Goal: Obtain resource: Download file/media

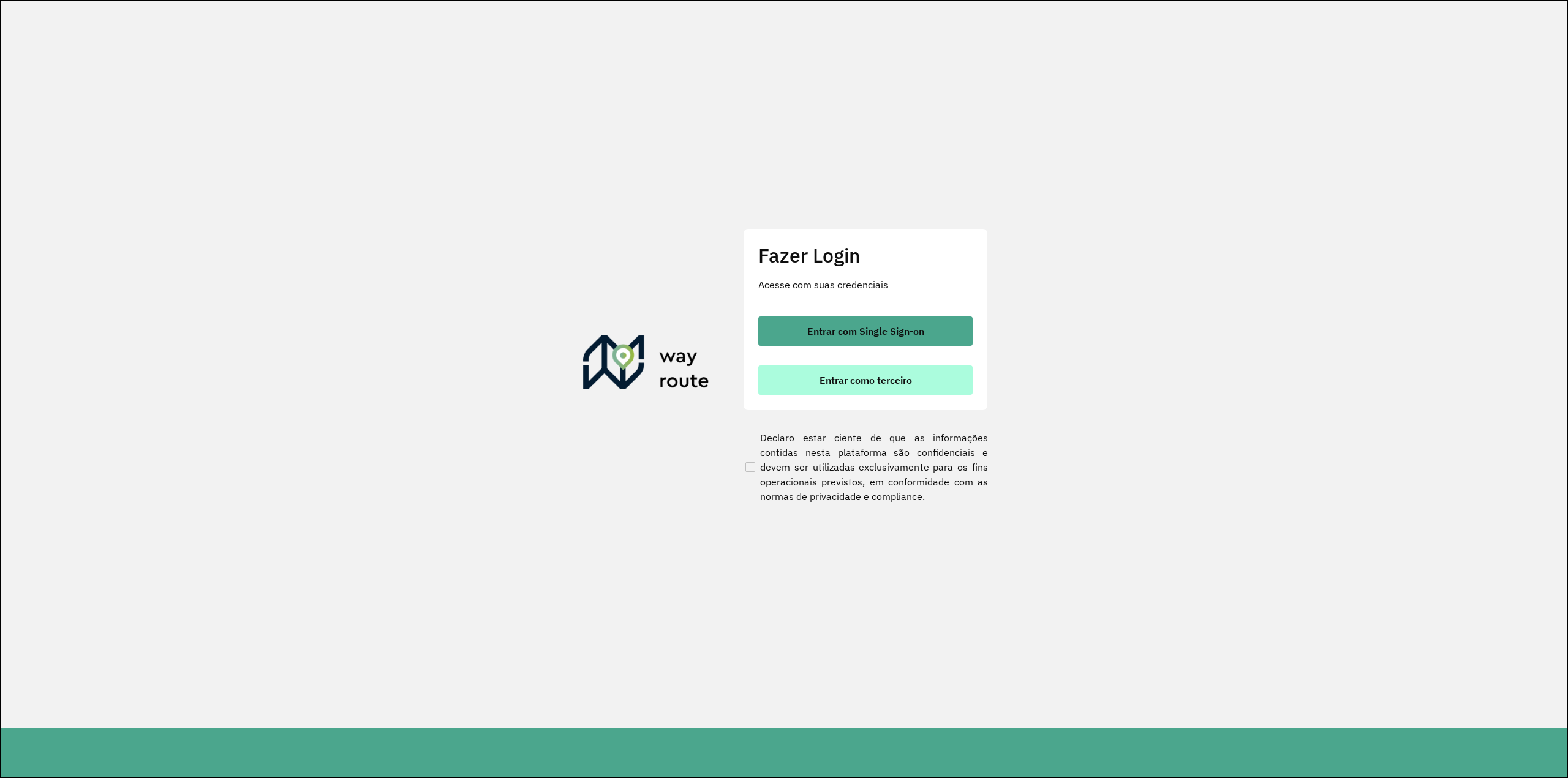
click at [828, 375] on span "Entrar como terceiro" at bounding box center [866, 380] width 93 height 10
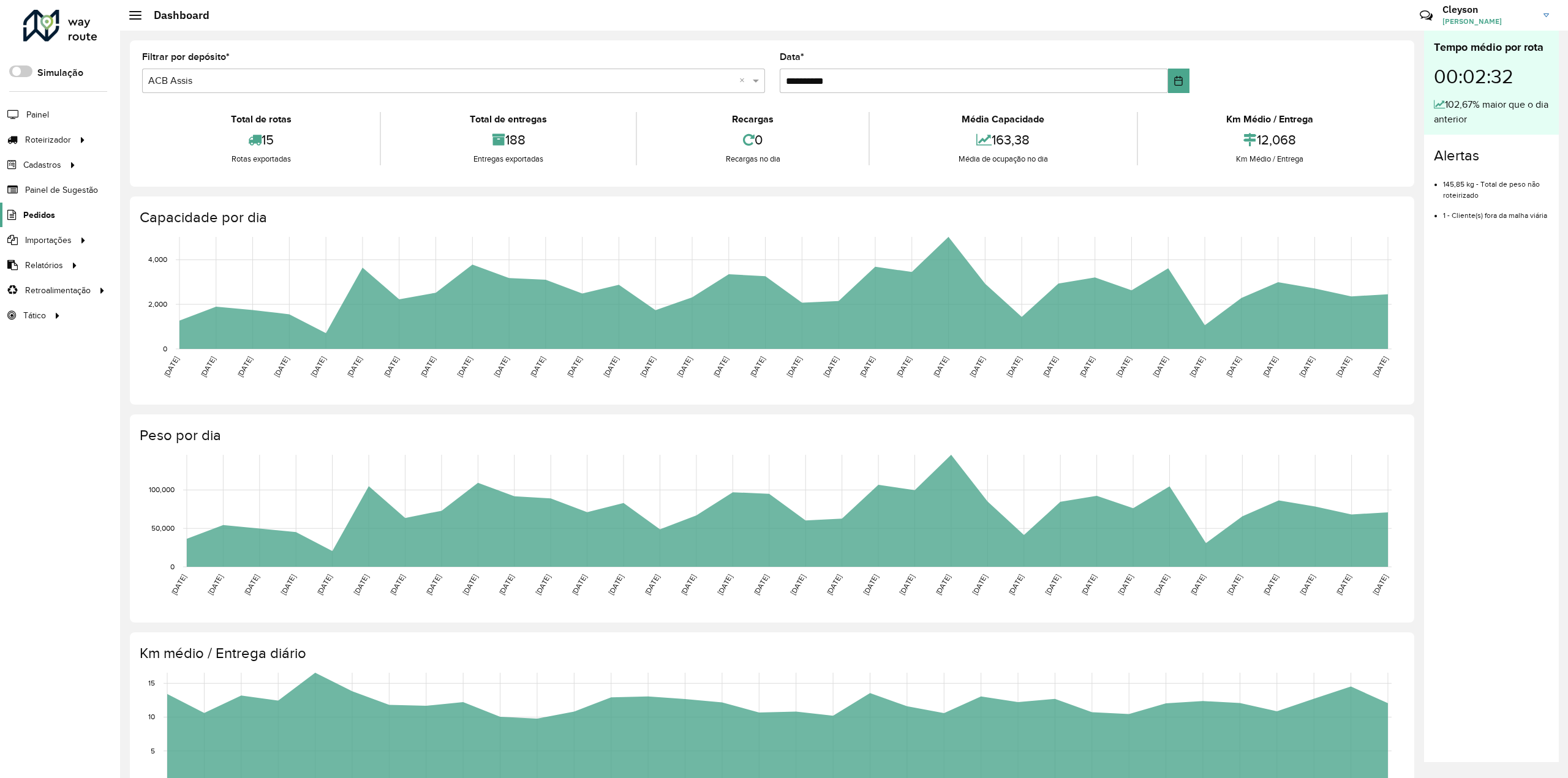
click at [36, 210] on span "Pedidos" at bounding box center [39, 215] width 32 height 13
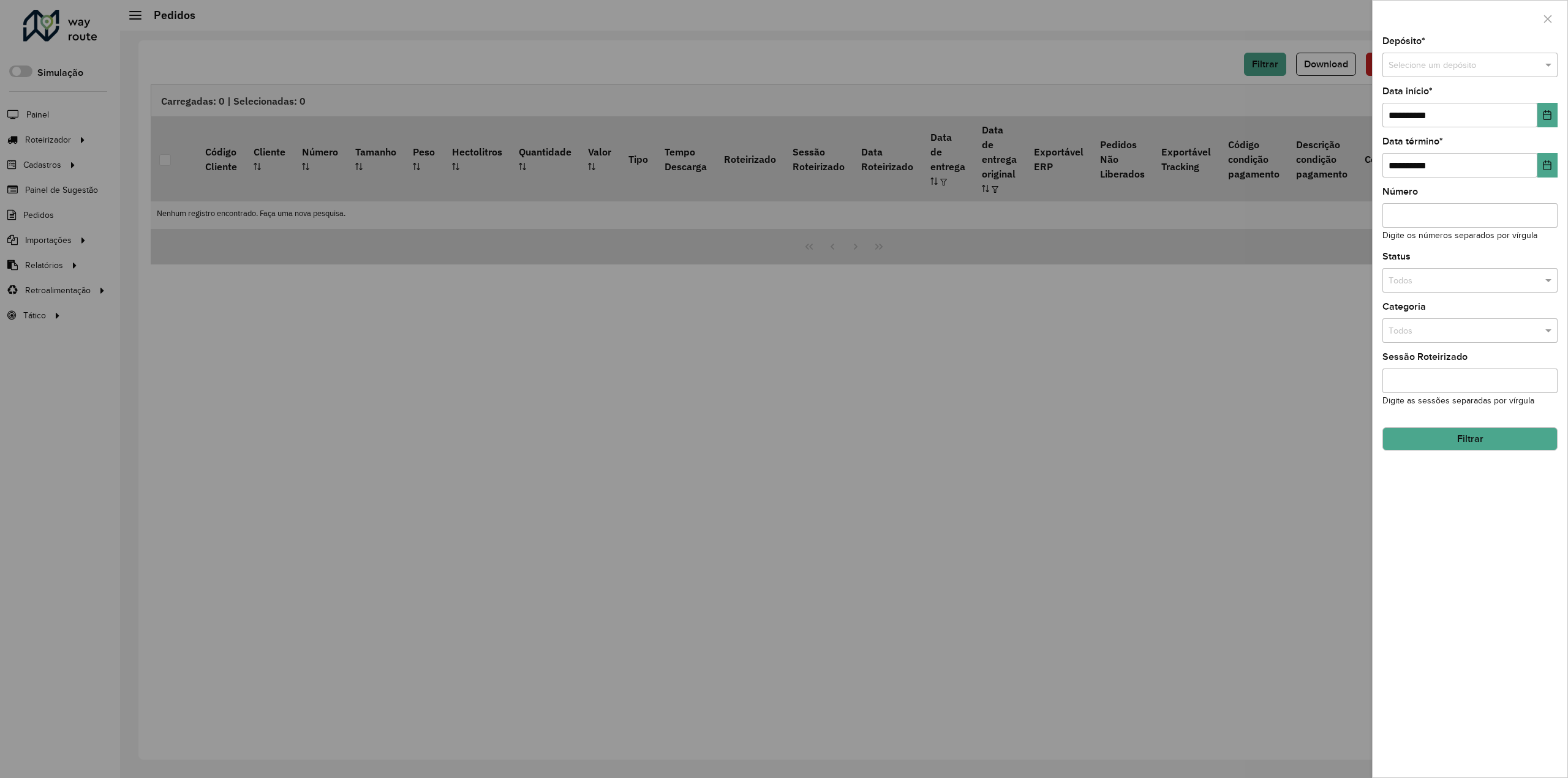
click at [1457, 63] on input "text" at bounding box center [1457, 66] width 138 height 14
click at [1436, 60] on input "text" at bounding box center [1457, 66] width 138 height 14
click at [1471, 61] on input "text" at bounding box center [1457, 66] width 138 height 14
click at [1537, 64] on div at bounding box center [1470, 65] width 175 height 14
click at [1554, 62] on span at bounding box center [1550, 66] width 15 height 14
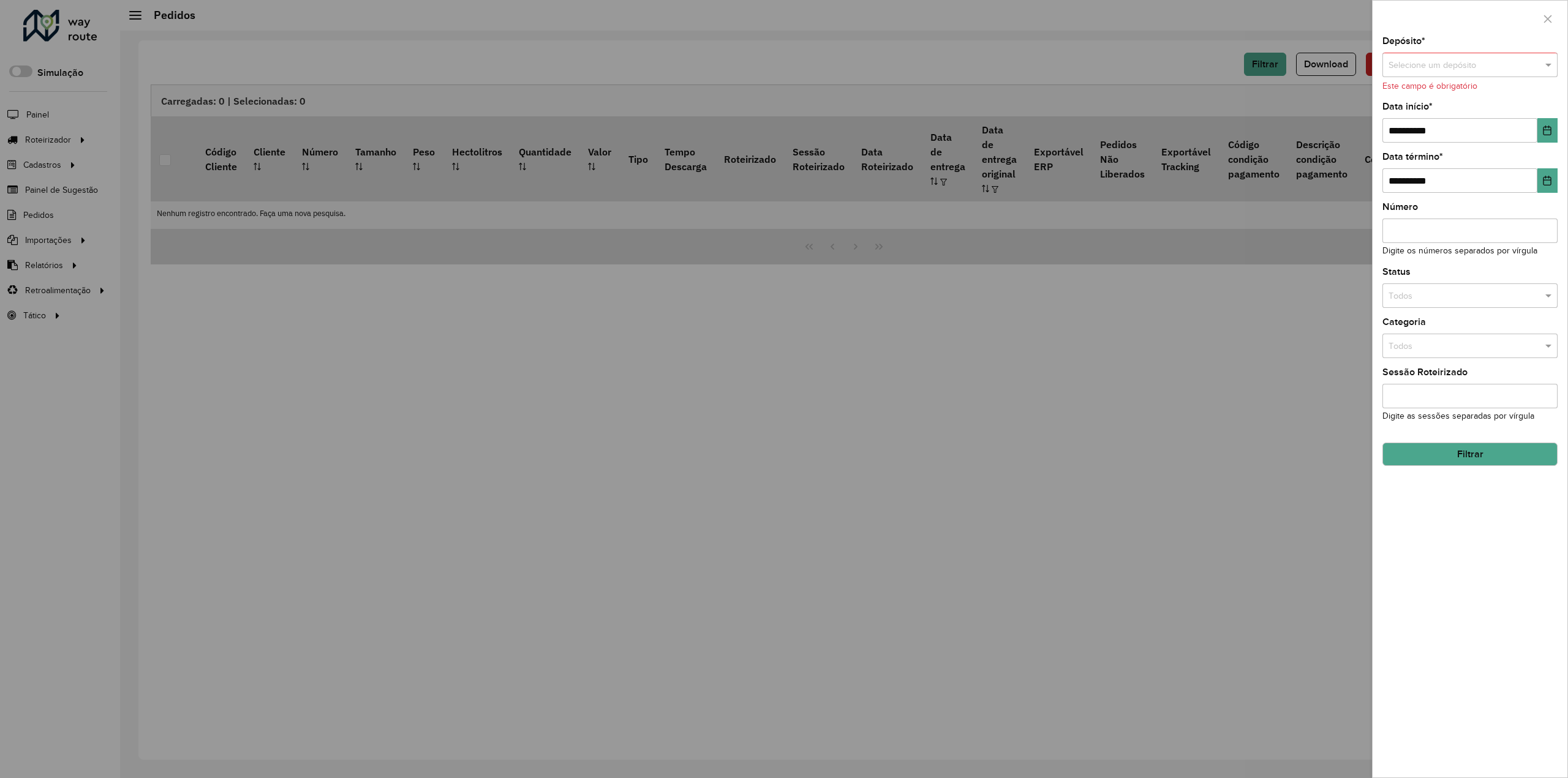
click at [1481, 47] on div "Depósito * Selecione um depósito Este campo é obrigatório" at bounding box center [1470, 64] width 175 height 56
click at [1532, 64] on div at bounding box center [1470, 65] width 175 height 14
click at [1554, 59] on span at bounding box center [1550, 66] width 15 height 14
click at [1552, 63] on span at bounding box center [1550, 66] width 15 height 14
click at [1550, 62] on span at bounding box center [1550, 66] width 15 height 14
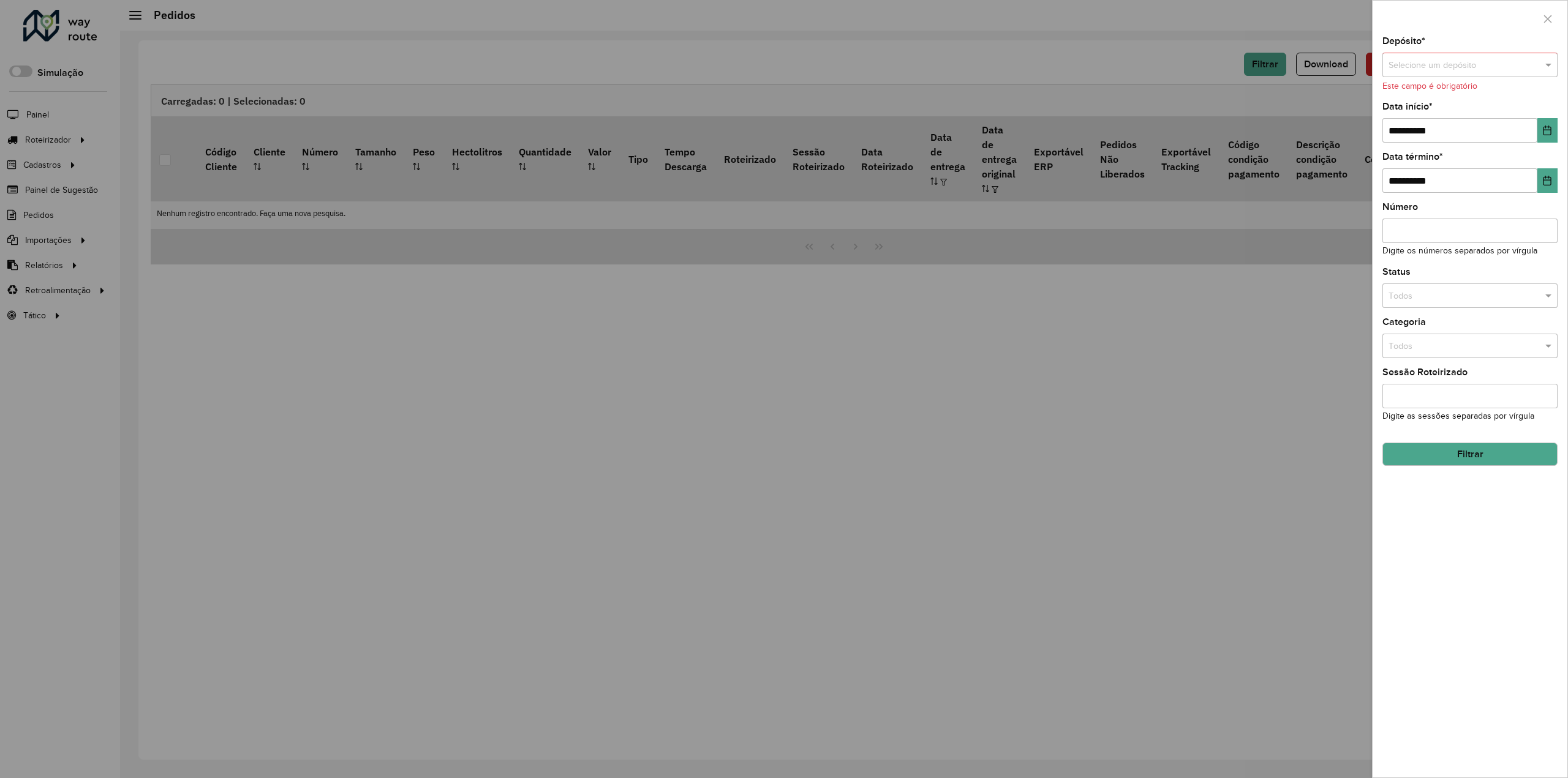
click at [1480, 47] on div "Depósito * Selecione um depósito Este campo é obrigatório" at bounding box center [1470, 64] width 175 height 56
click at [1549, 63] on span at bounding box center [1550, 66] width 15 height 14
click at [1552, 67] on span at bounding box center [1550, 66] width 15 height 14
click at [1405, 95] on span "ACB Assis" at bounding box center [1408, 99] width 40 height 10
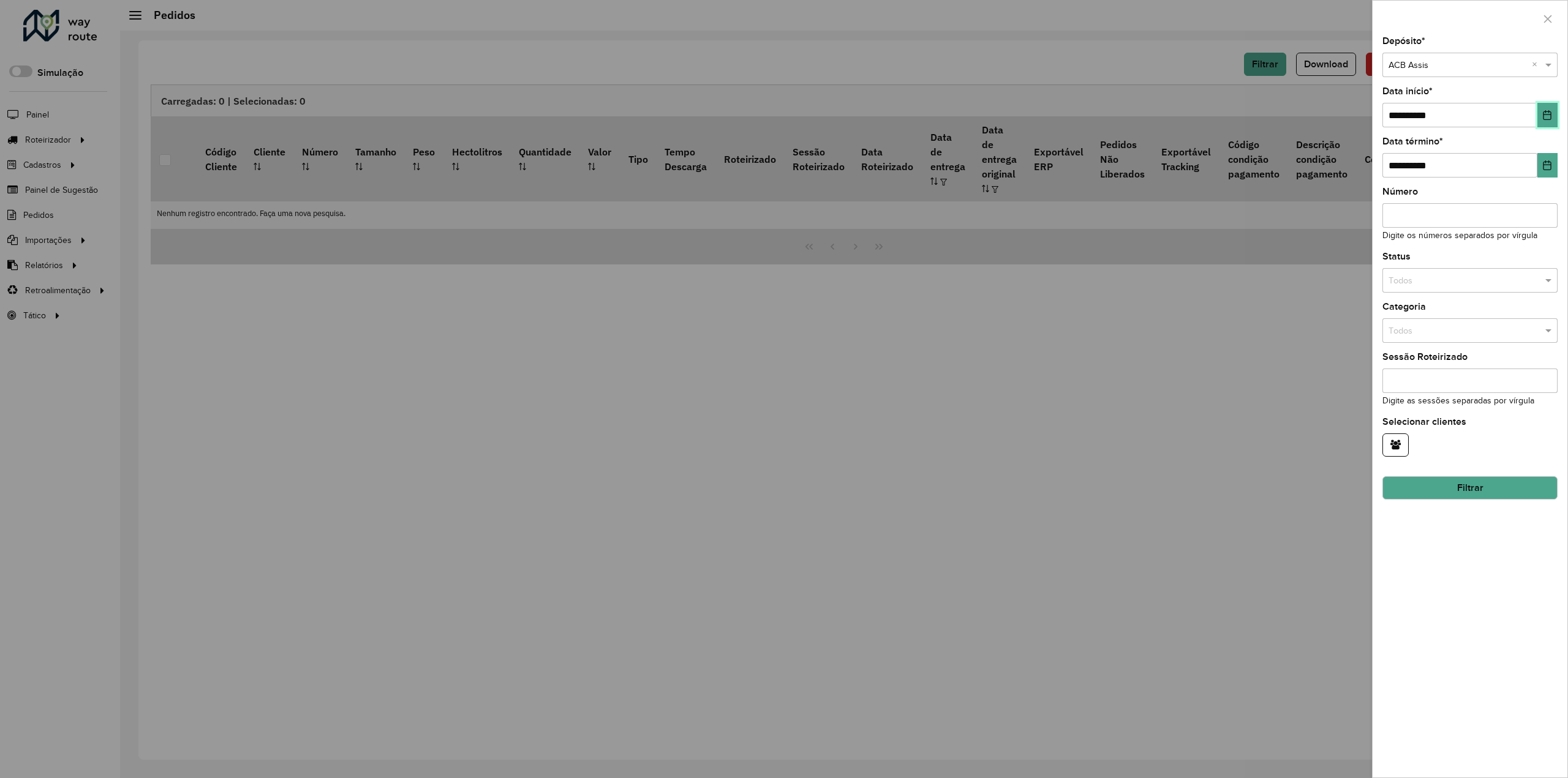
click at [1542, 115] on button "Choose Date" at bounding box center [1547, 114] width 20 height 24
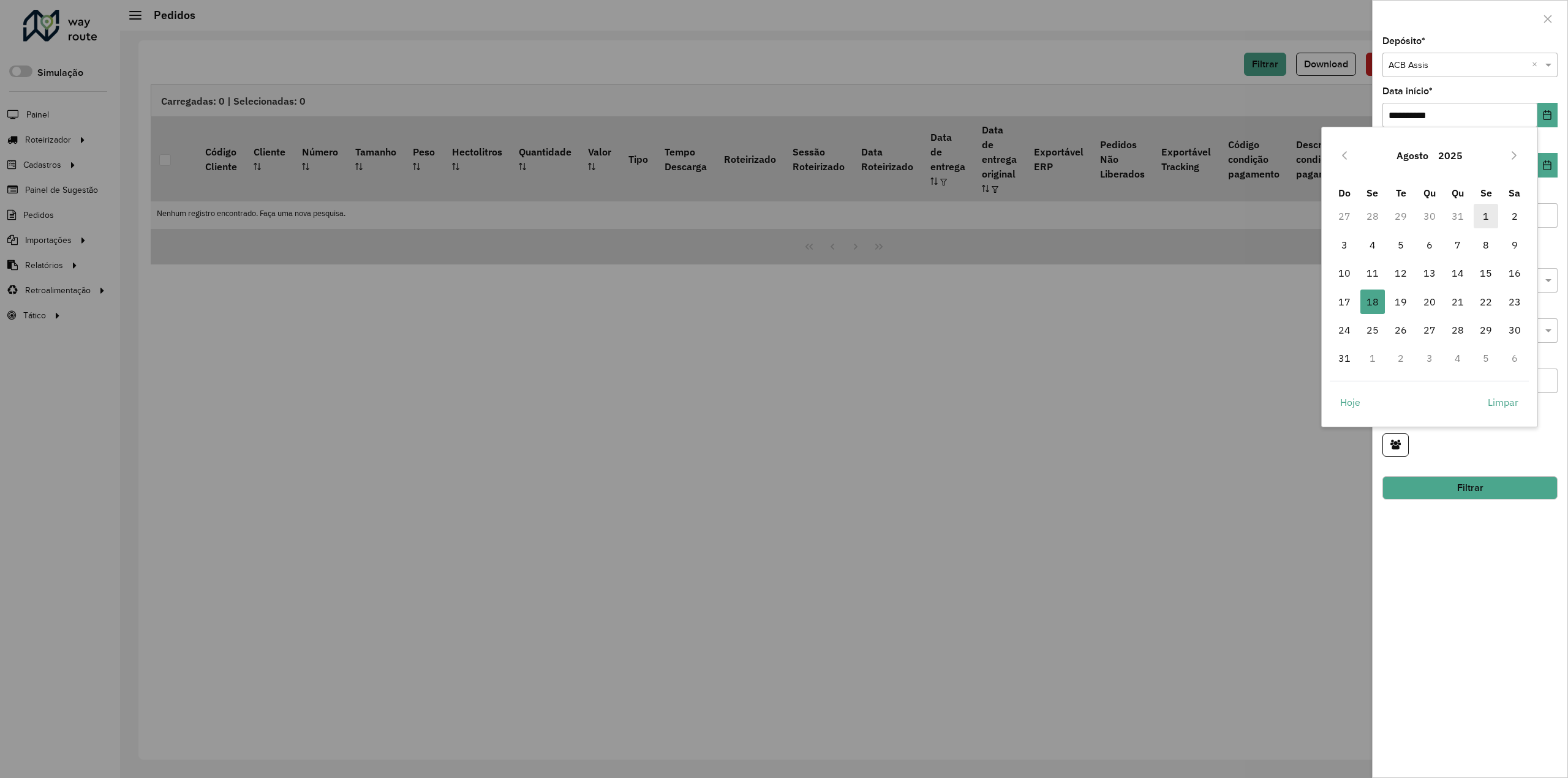
click at [1484, 213] on span "1" at bounding box center [1485, 216] width 24 height 24
type input "**********"
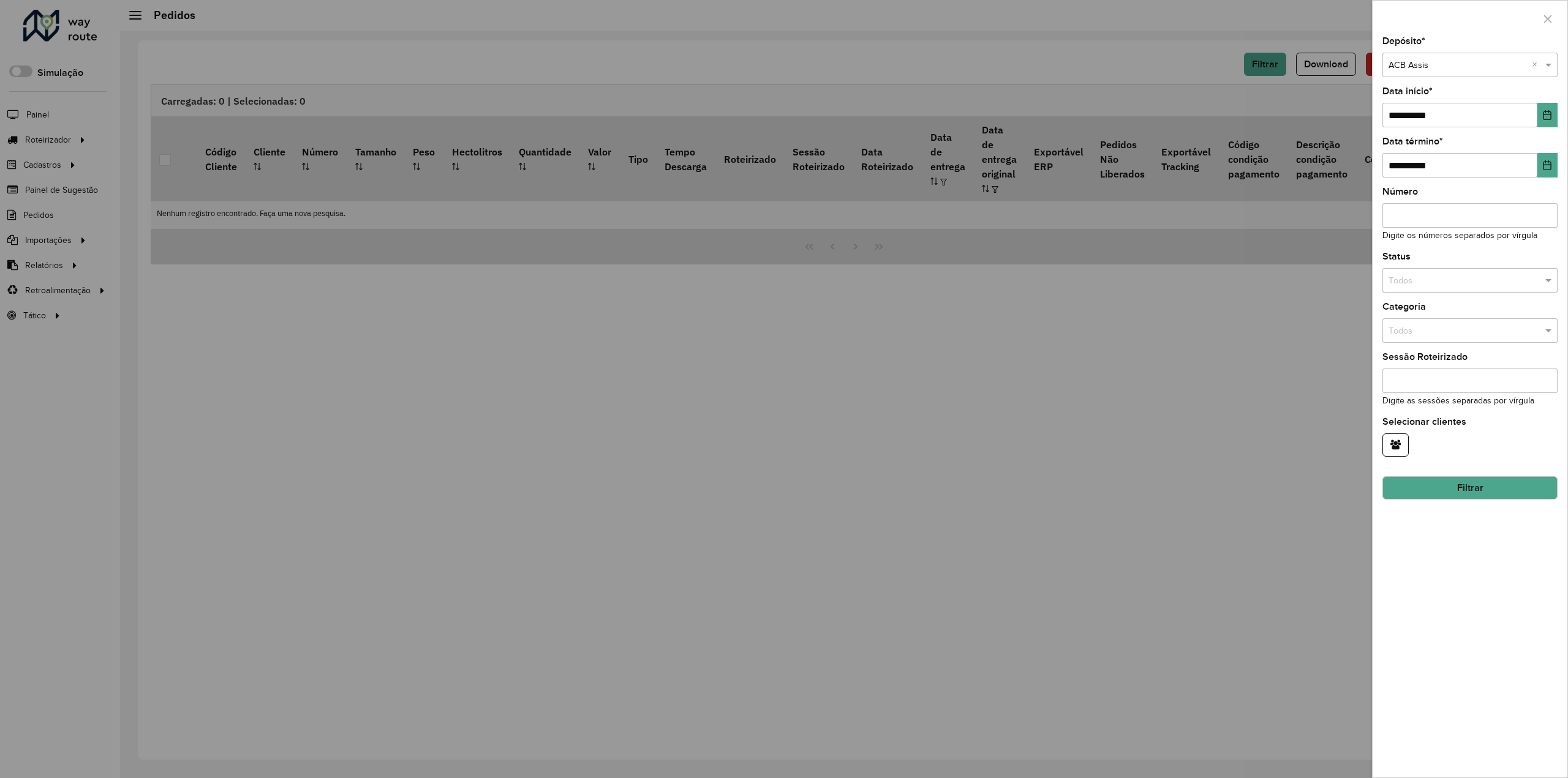
click at [1446, 485] on button "Filtrar" at bounding box center [1470, 488] width 175 height 23
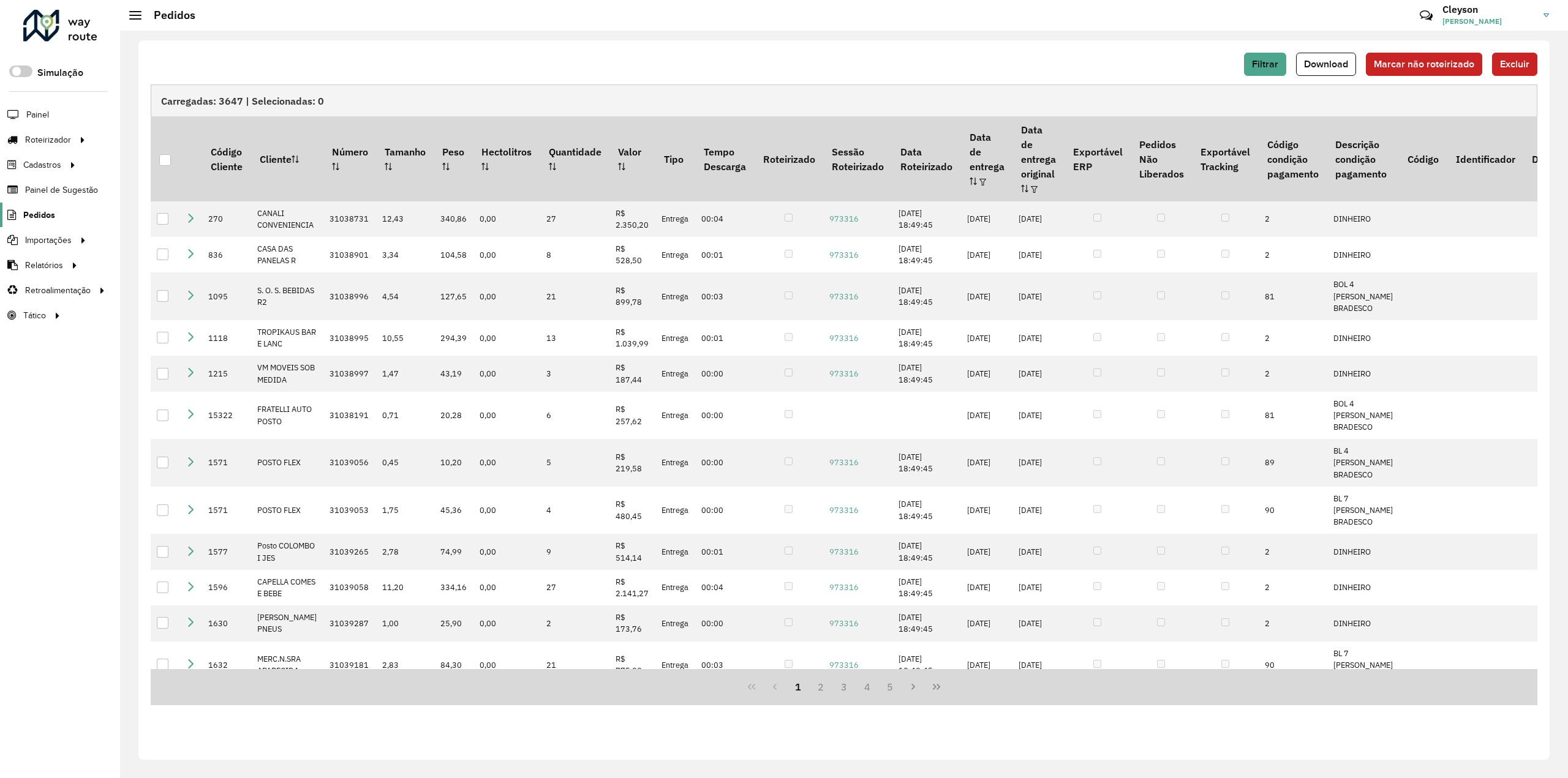
click at [38, 215] on span "Pedidos" at bounding box center [39, 215] width 32 height 13
click at [33, 205] on link "Pedidos" at bounding box center [28, 215] width 55 height 24
click at [1266, 56] on button "Filtrar" at bounding box center [1265, 64] width 43 height 23
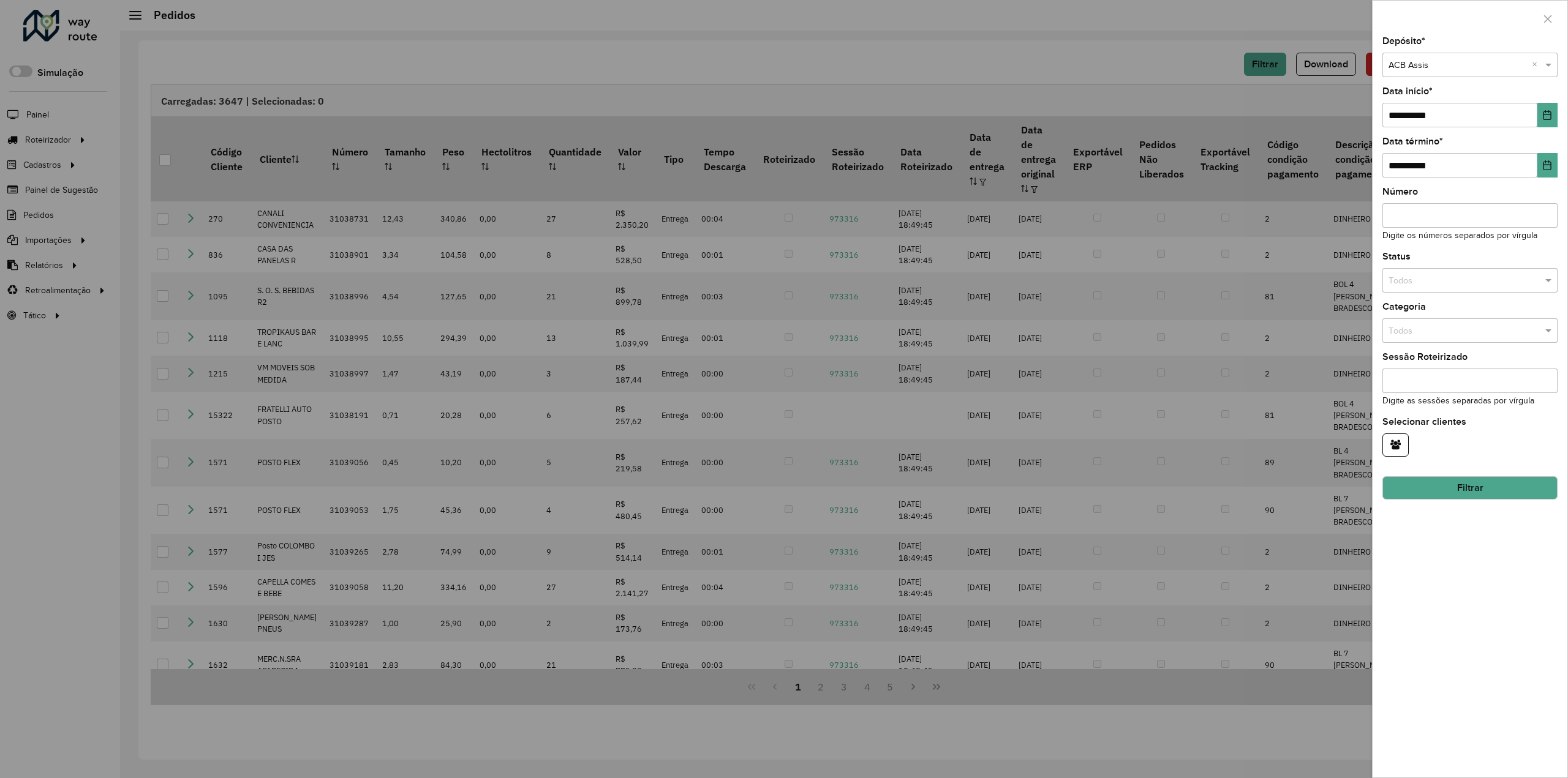
click at [1425, 483] on button "Filtrar" at bounding box center [1470, 488] width 175 height 23
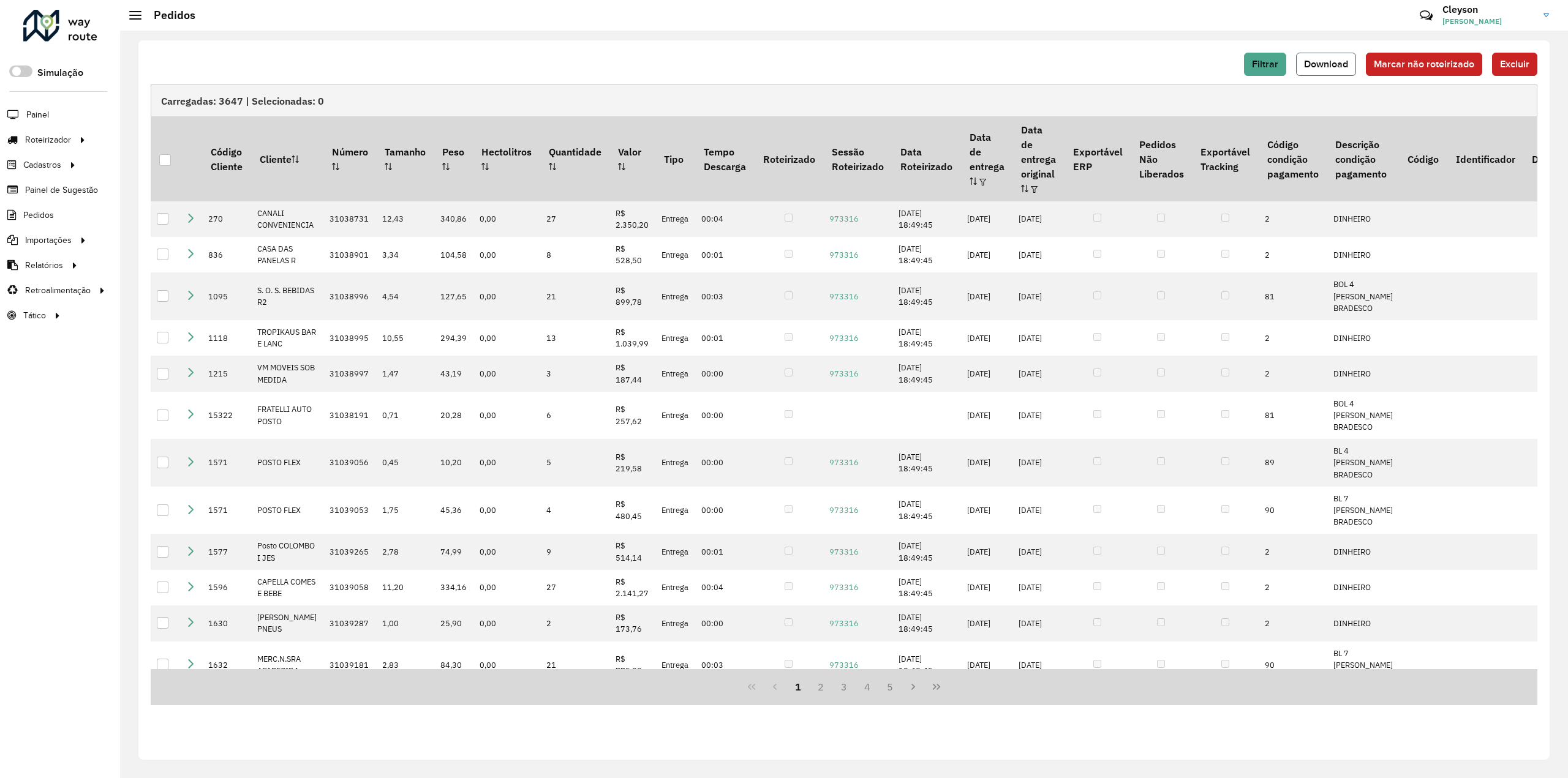
click at [1316, 69] on span "Download" at bounding box center [1326, 64] width 44 height 11
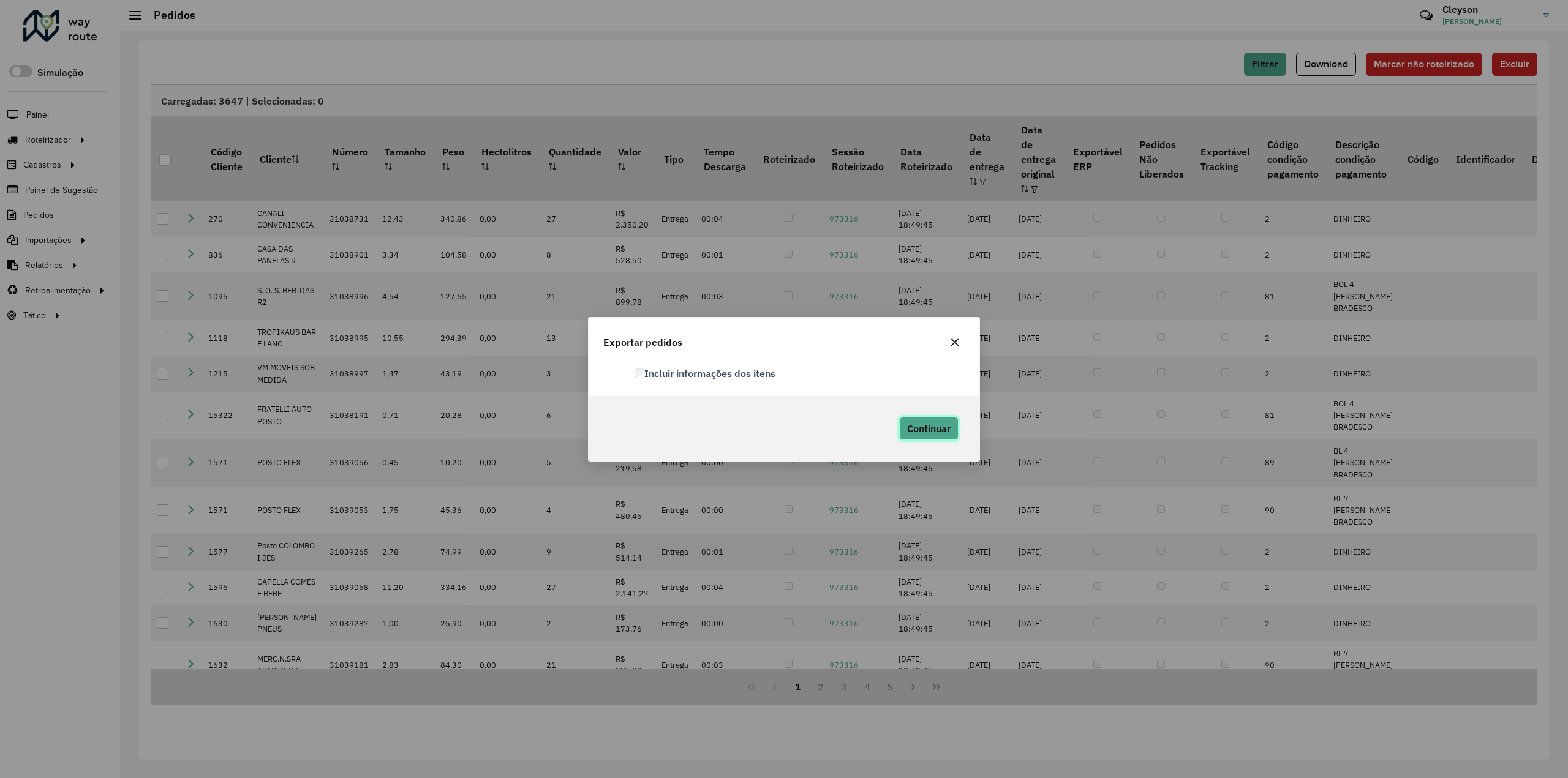
click at [934, 430] on span "Continuar" at bounding box center [929, 429] width 44 height 13
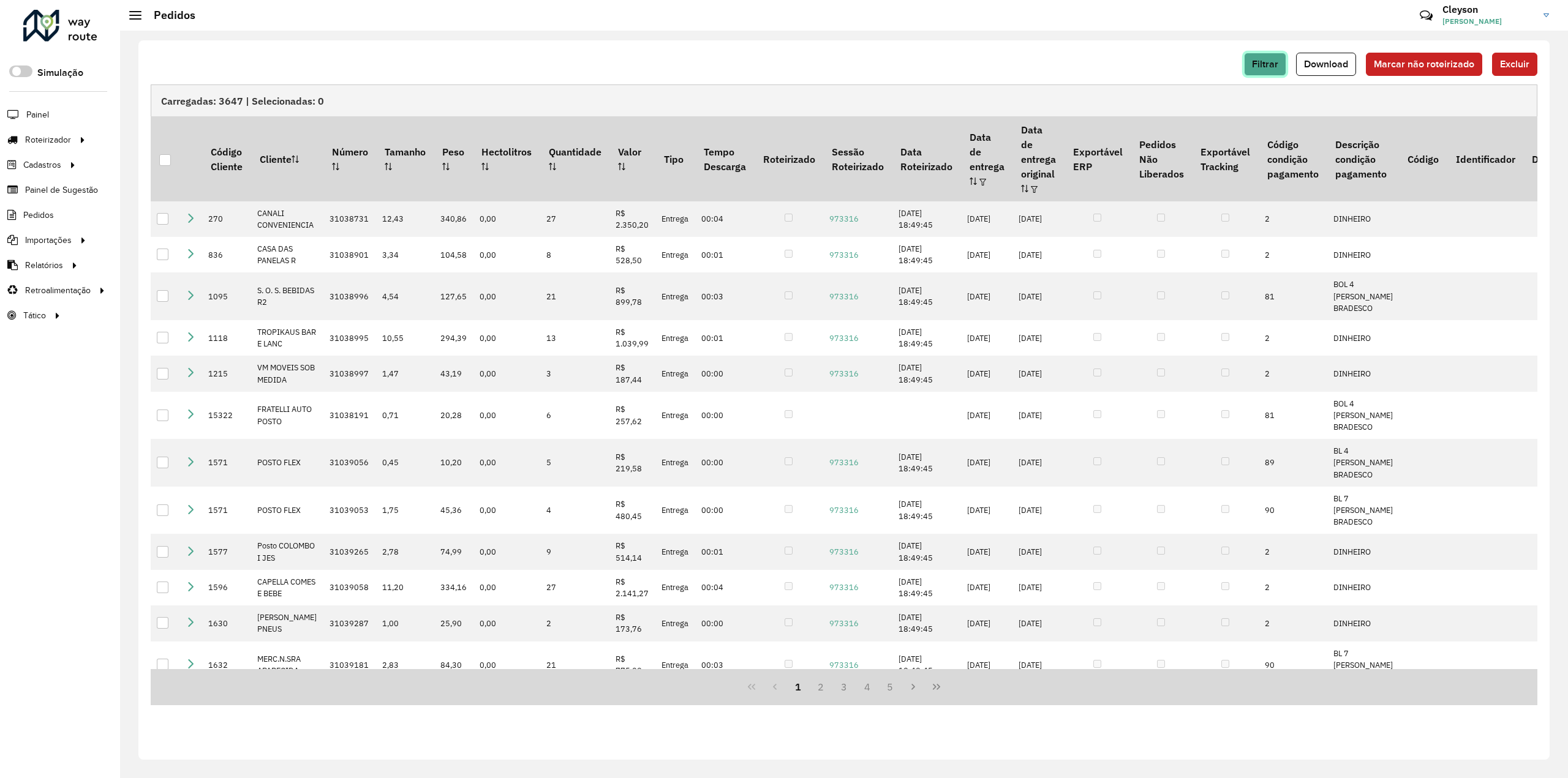
click at [1266, 68] on span "Filtrar" at bounding box center [1265, 64] width 26 height 11
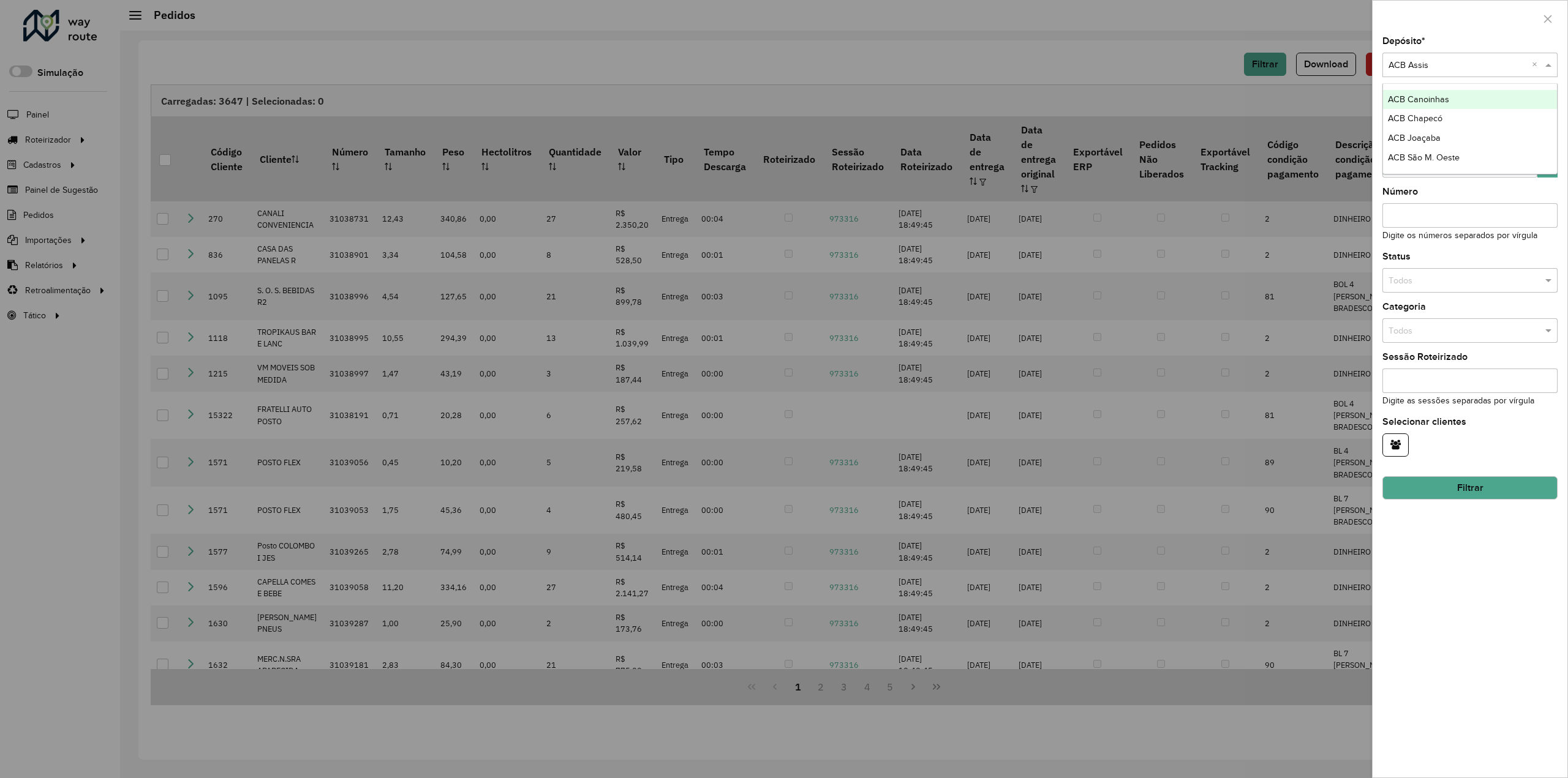
click at [1438, 67] on input "text" at bounding box center [1457, 66] width 138 height 14
click at [1431, 98] on span "ACB Canoinhas" at bounding box center [1418, 99] width 61 height 10
click at [1444, 490] on button "Filtrar" at bounding box center [1470, 488] width 175 height 23
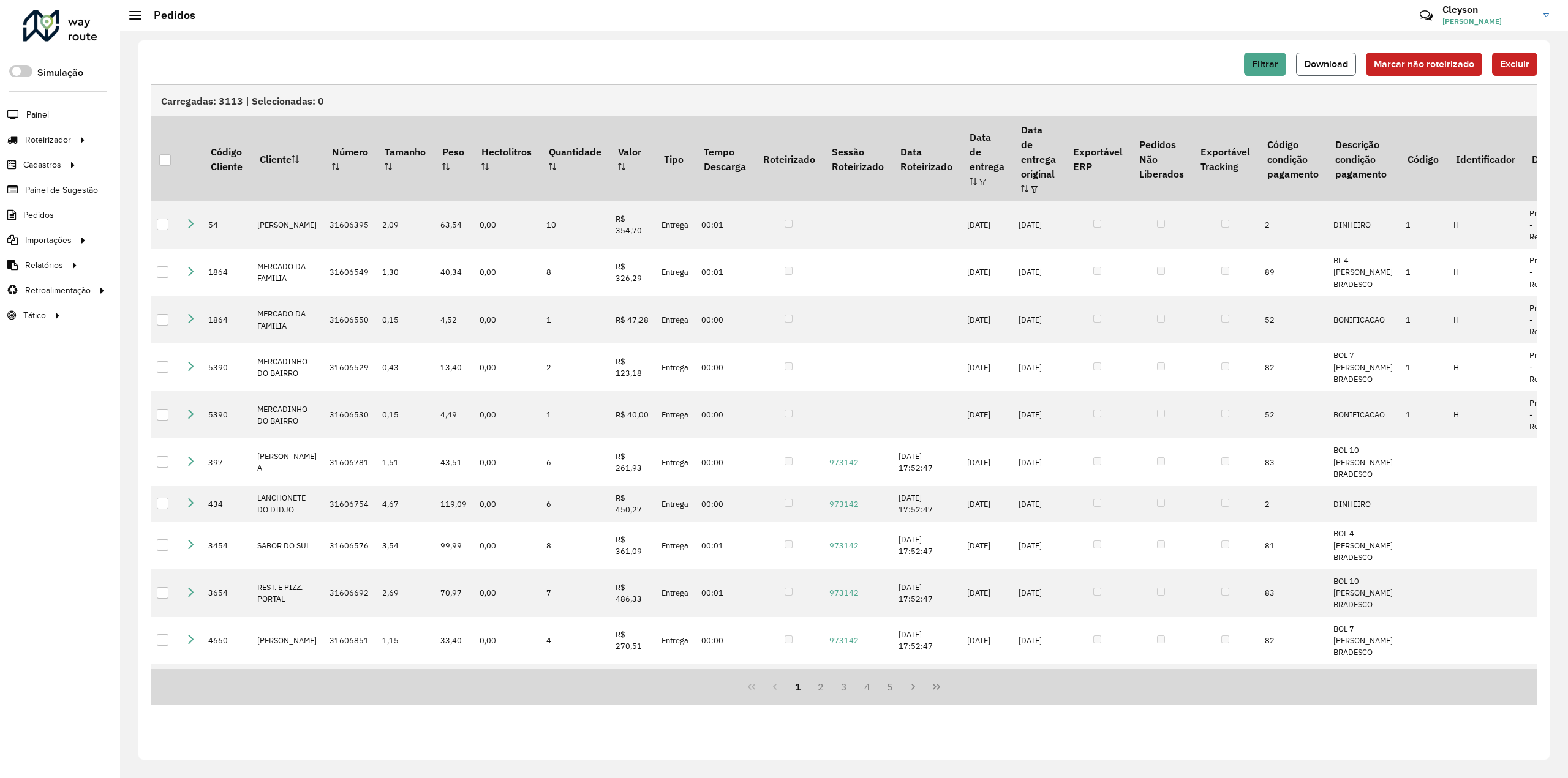
click at [1325, 61] on span "Download" at bounding box center [1326, 64] width 44 height 11
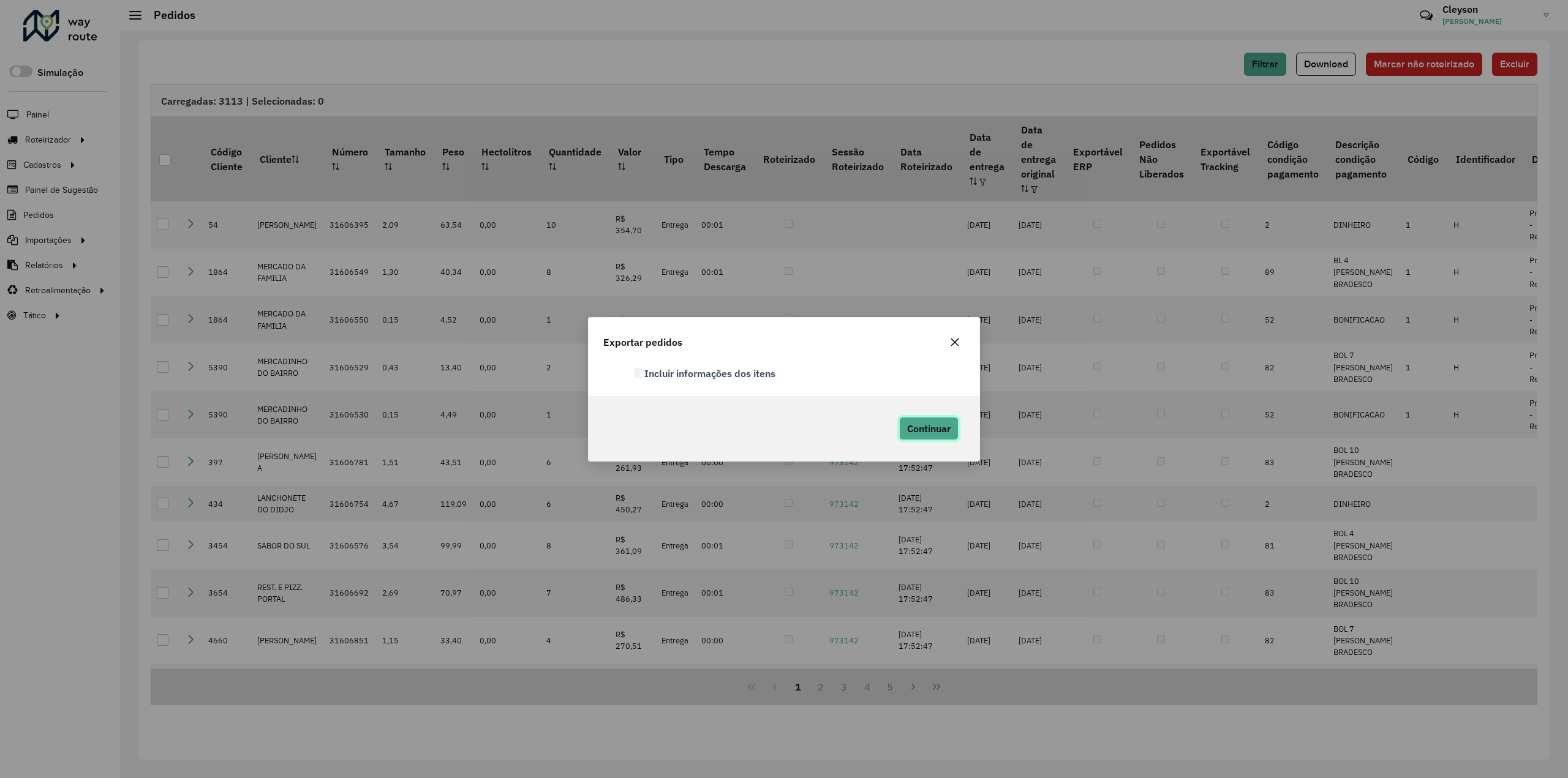
click at [924, 426] on span "Continuar" at bounding box center [929, 429] width 44 height 13
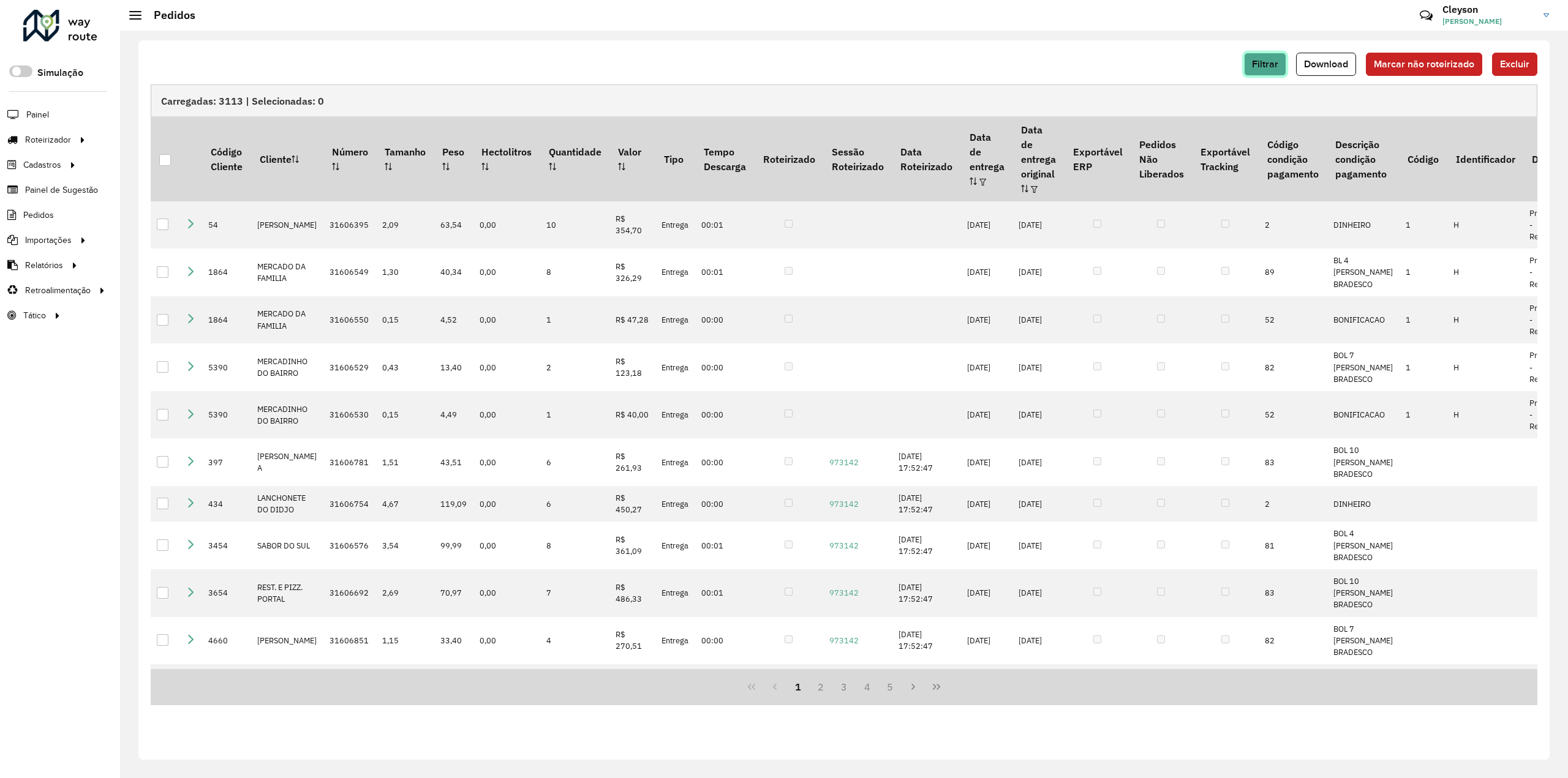
click at [1260, 63] on span "Filtrar" at bounding box center [1265, 64] width 26 height 11
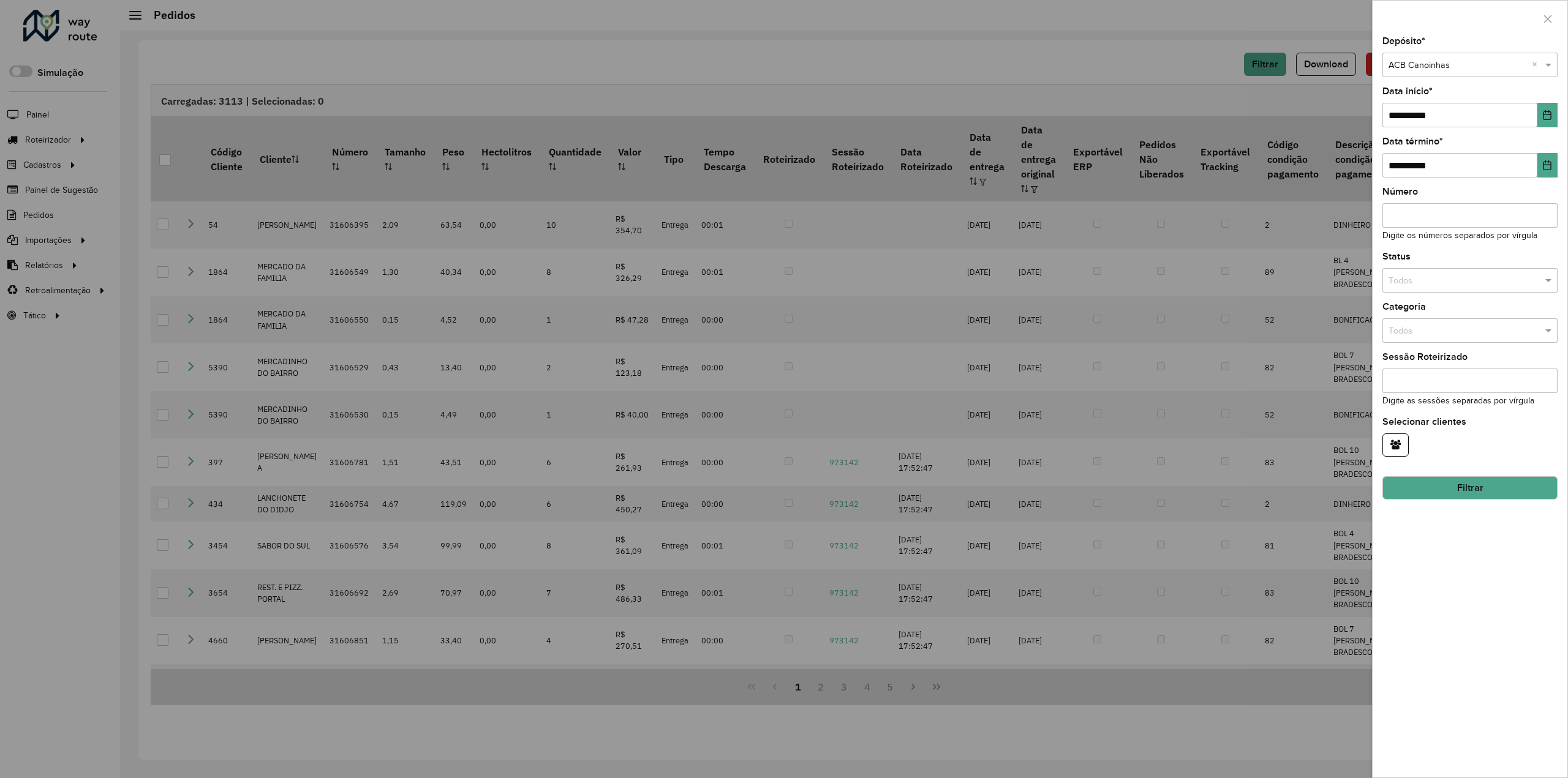
click at [1438, 63] on input "text" at bounding box center [1457, 66] width 138 height 14
click at [1428, 119] on span "ACB Chapecó" at bounding box center [1415, 118] width 54 height 10
click at [1452, 480] on button "Filtrar" at bounding box center [1470, 488] width 175 height 23
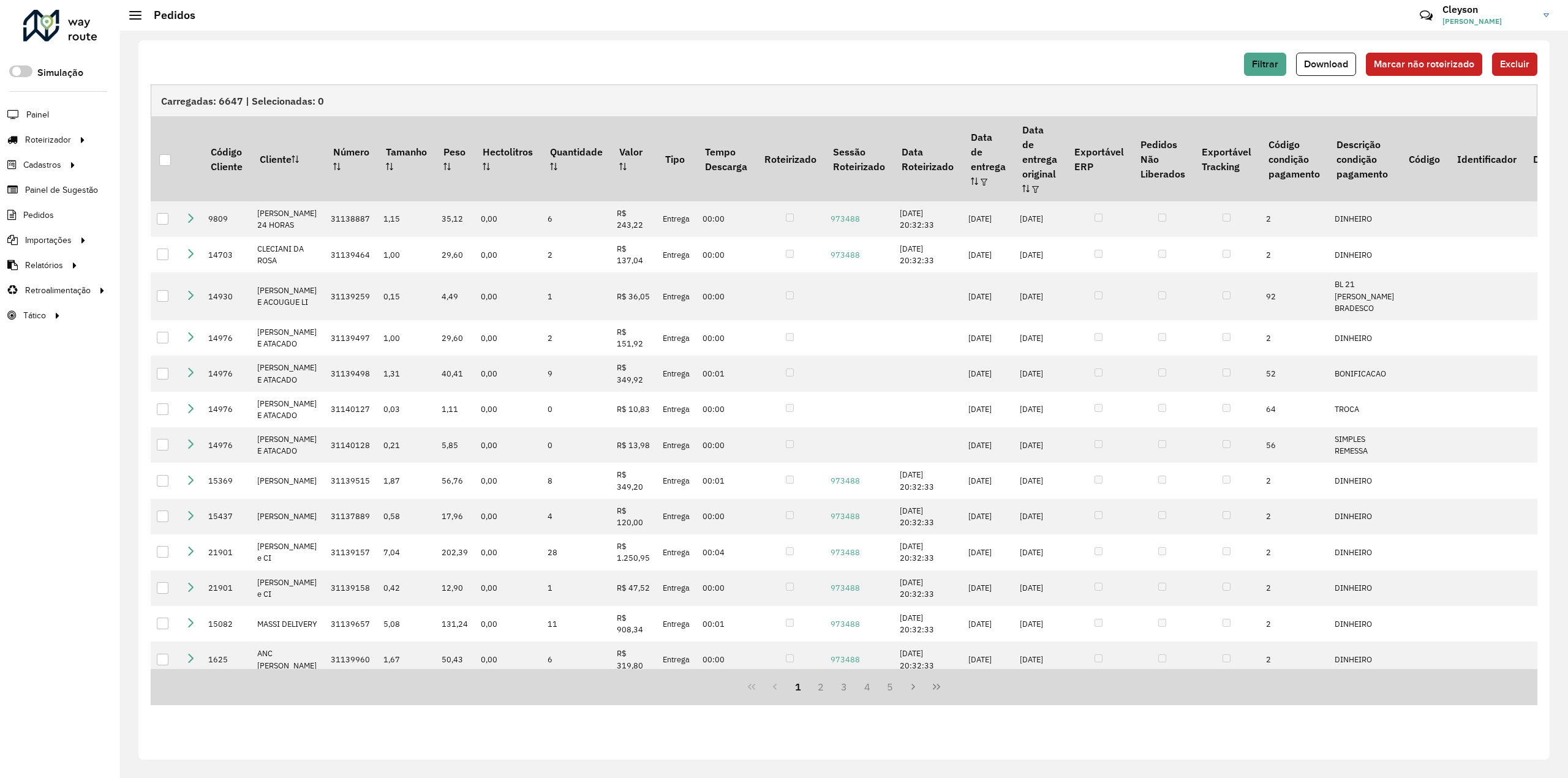
click at [1156, 56] on div "Filtrar Download Marcar não roteirizado Excluir" at bounding box center [844, 64] width 1387 height 23
click at [1323, 64] on span "Download" at bounding box center [1326, 64] width 44 height 11
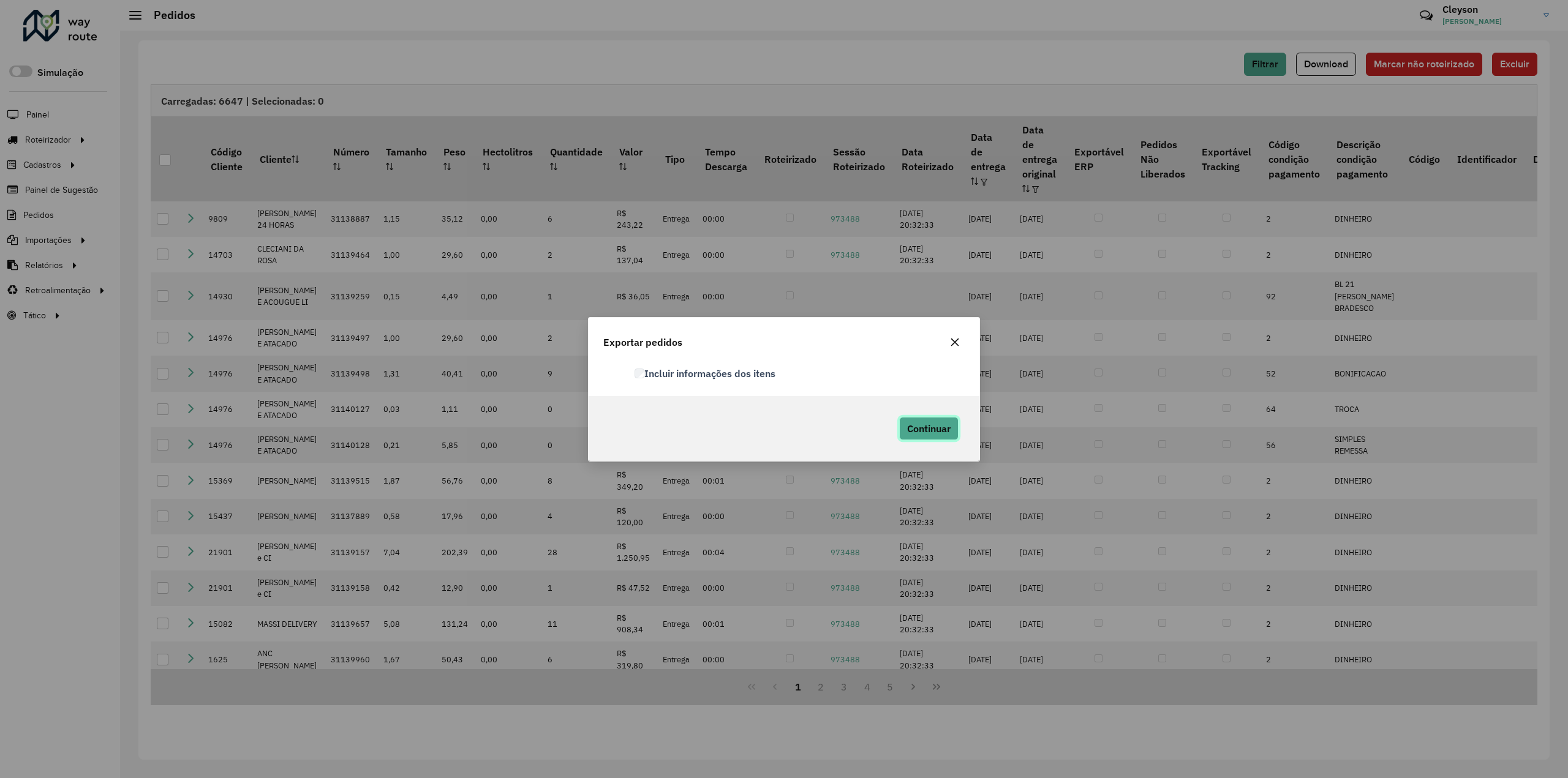
click at [914, 431] on span "Continuar" at bounding box center [929, 429] width 44 height 13
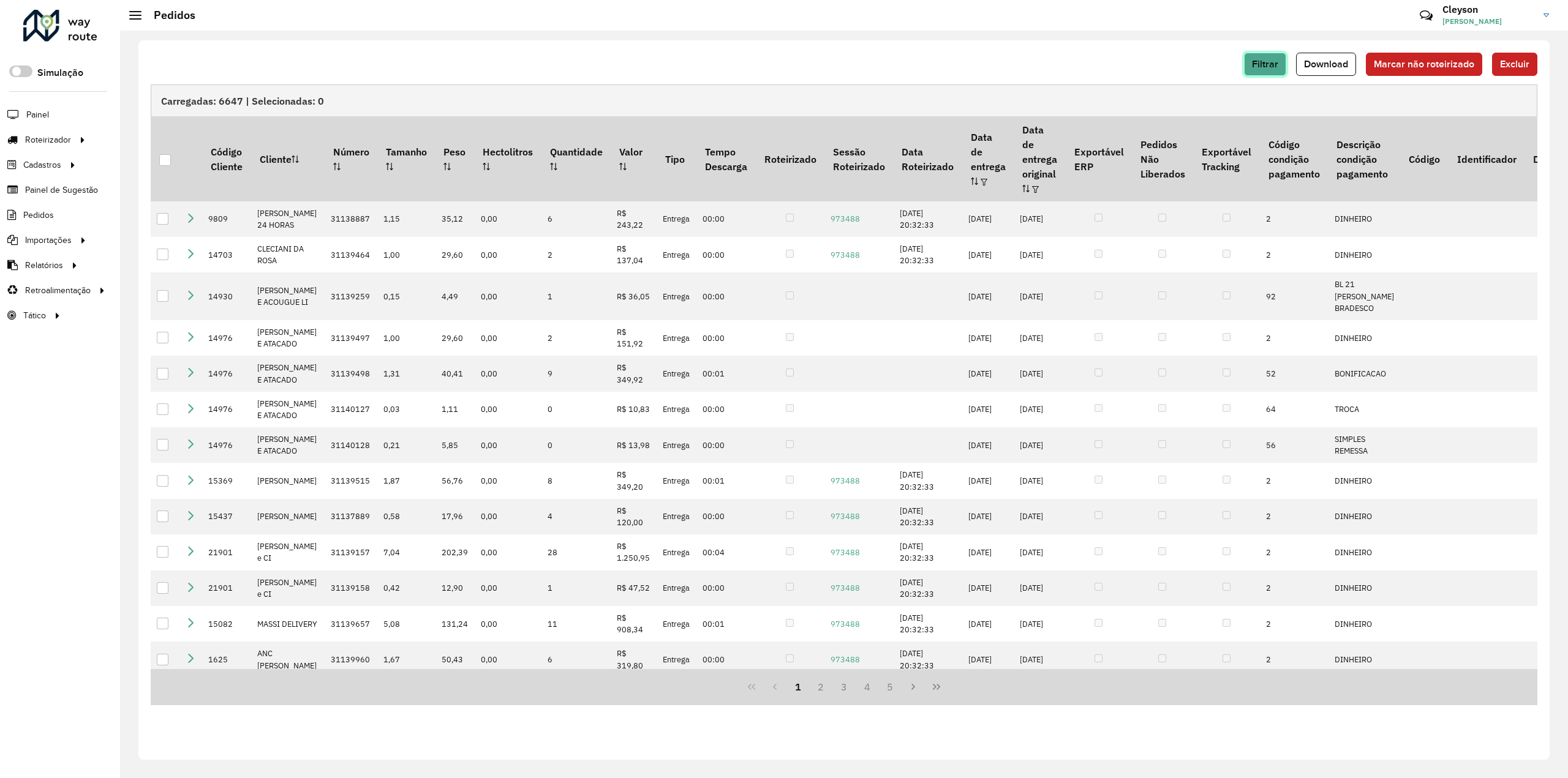
click at [1272, 59] on span "Filtrar" at bounding box center [1265, 64] width 26 height 11
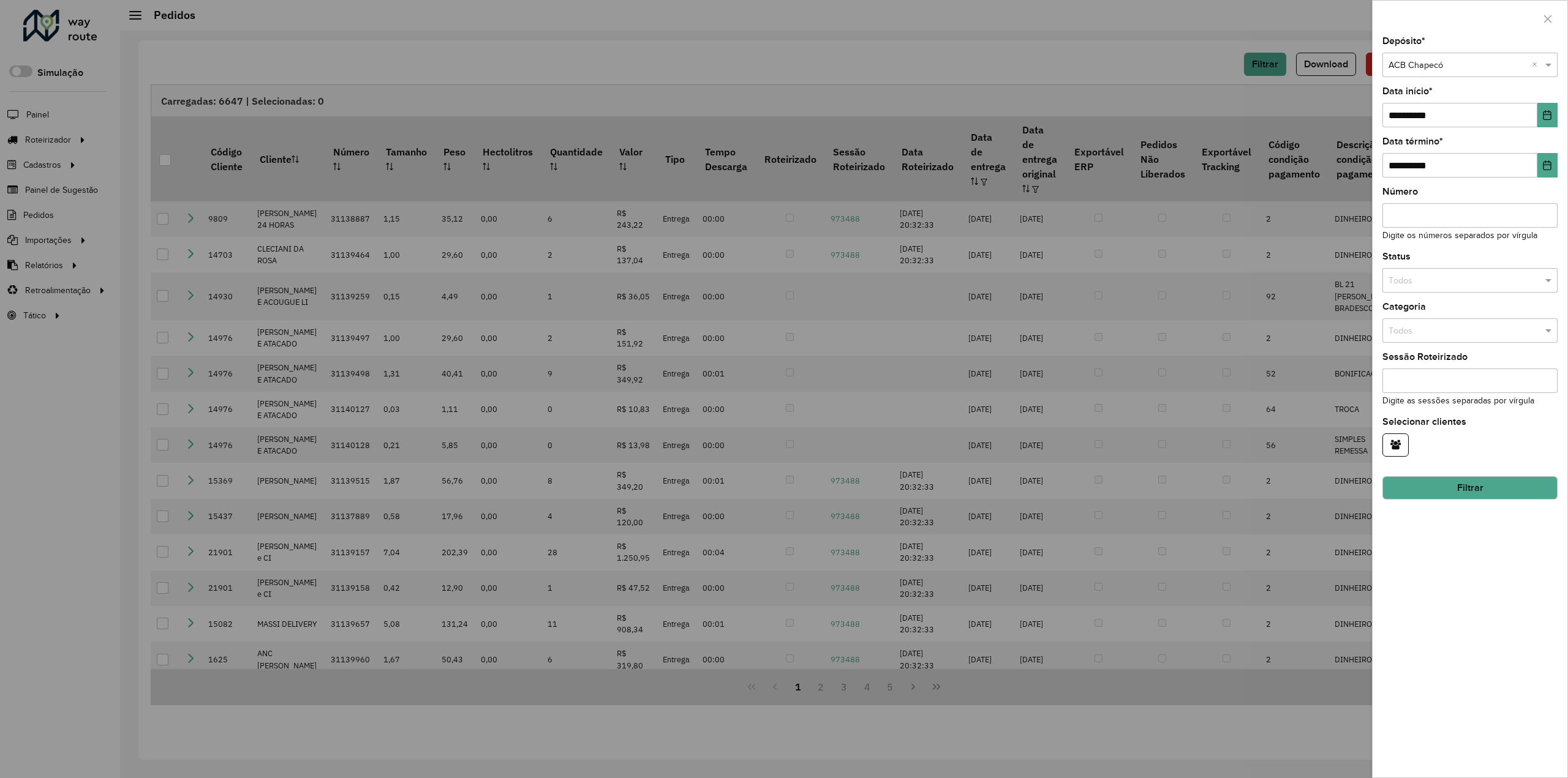
click at [1452, 65] on input "text" at bounding box center [1457, 66] width 138 height 14
click at [1427, 133] on span "ACB Joaçaba" at bounding box center [1414, 138] width 53 height 10
click at [1440, 487] on button "Filtrar" at bounding box center [1470, 488] width 175 height 23
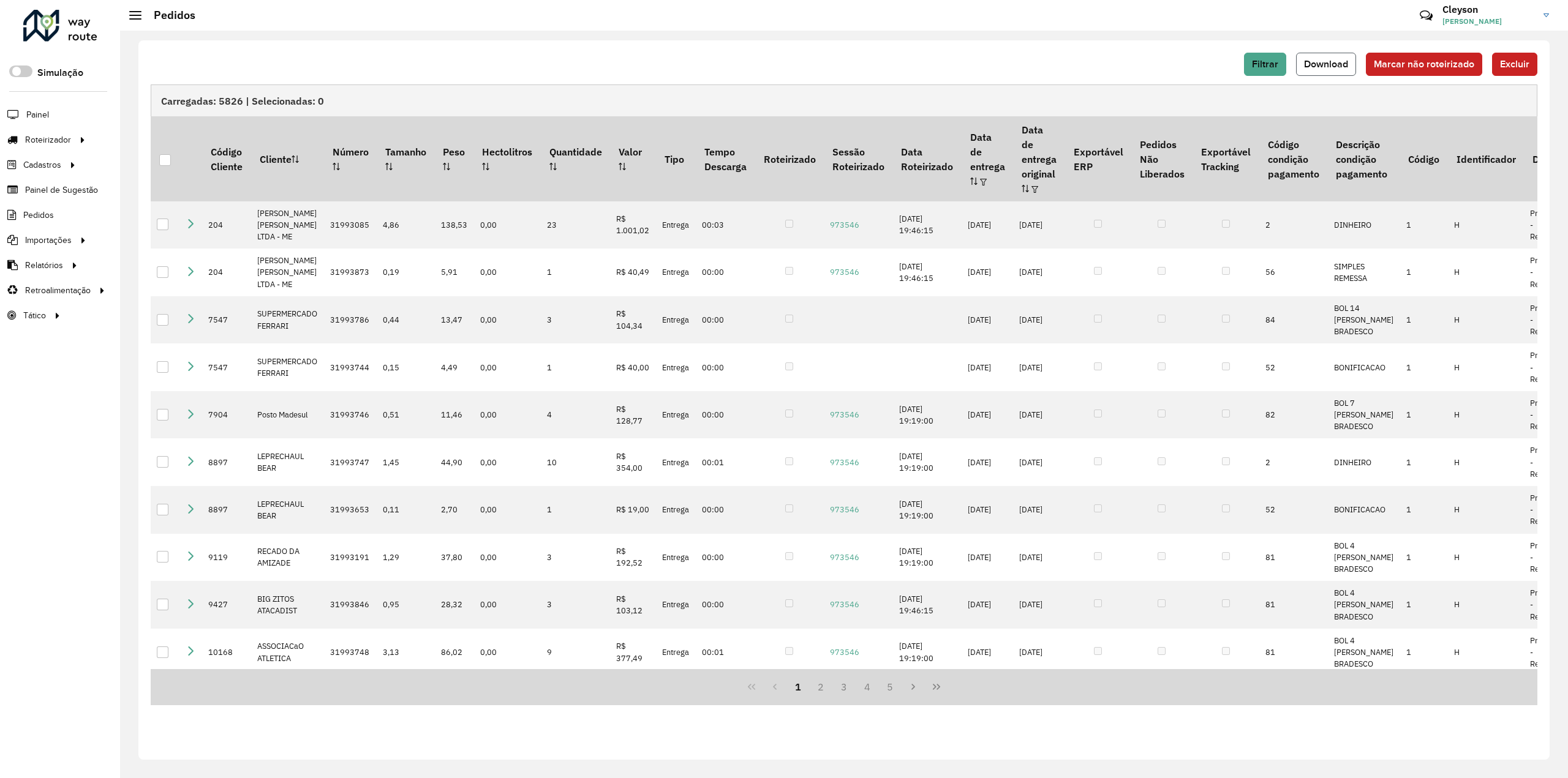
click at [1327, 62] on span "Download" at bounding box center [1326, 64] width 44 height 11
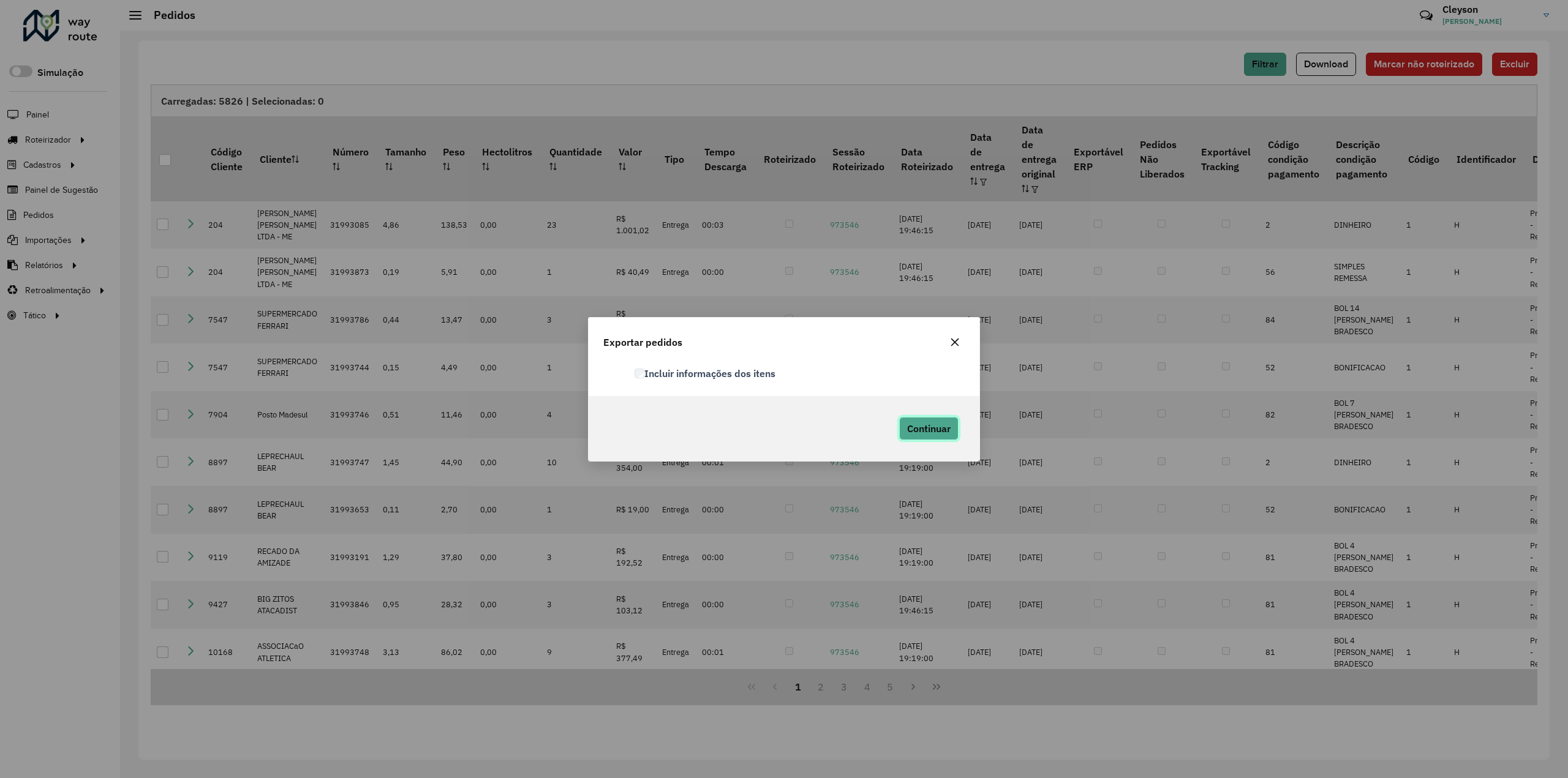
click at [935, 433] on span "Continuar" at bounding box center [929, 429] width 44 height 13
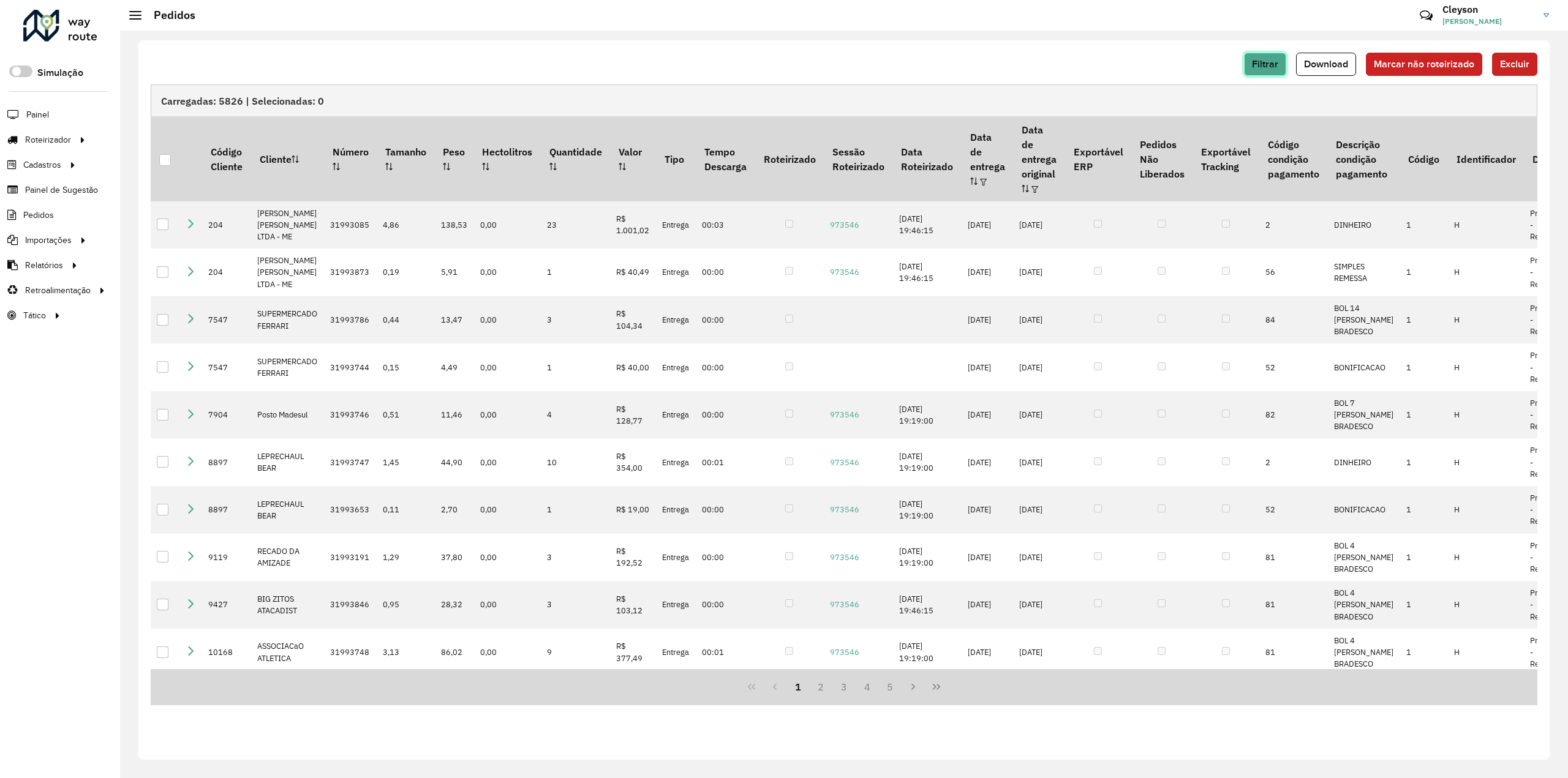
click at [1267, 62] on span "Filtrar" at bounding box center [1265, 64] width 26 height 11
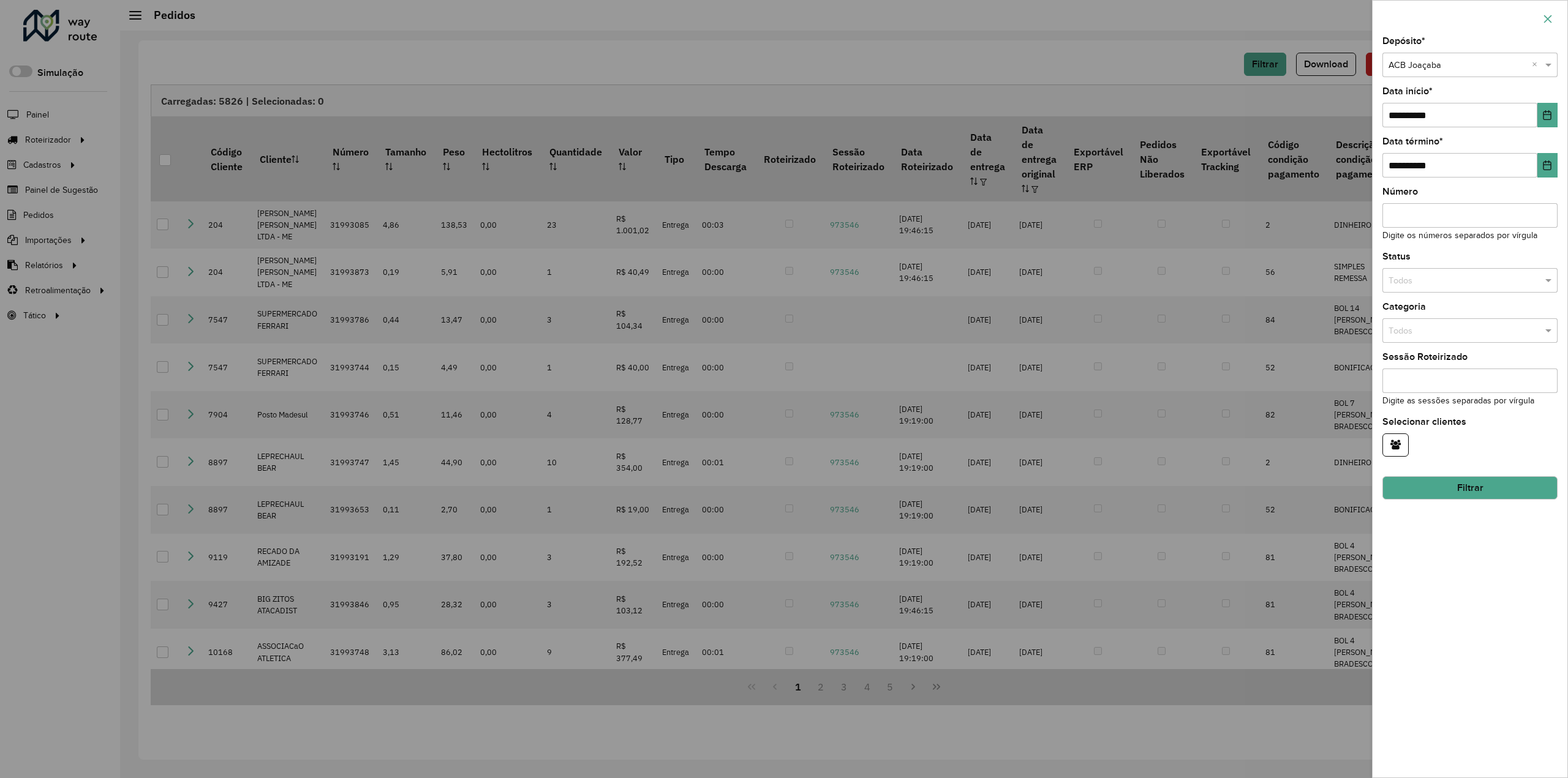
click at [1552, 18] on icon "button" at bounding box center [1548, 19] width 10 height 10
